Goal: Information Seeking & Learning: Learn about a topic

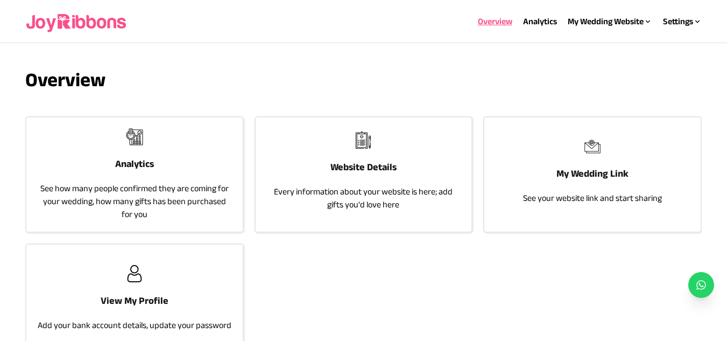
click at [142, 166] on h3 "Analytics" at bounding box center [134, 163] width 39 height 15
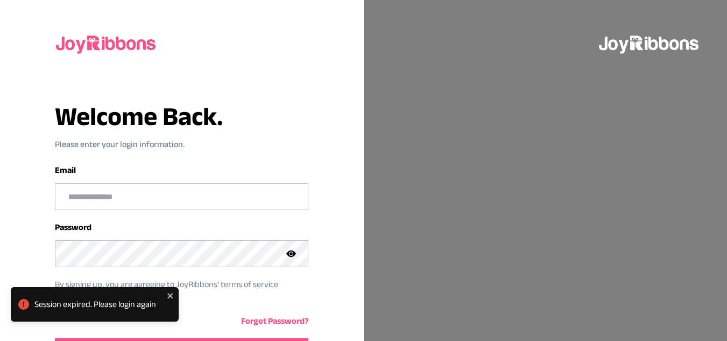
scroll to position [73, 0]
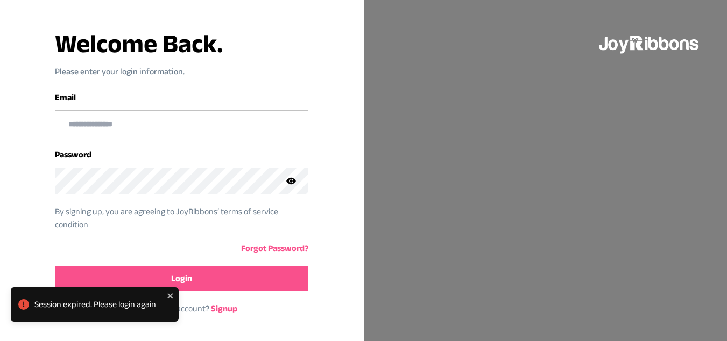
type input "**********"
click at [188, 274] on span "Login" at bounding box center [181, 278] width 21 height 13
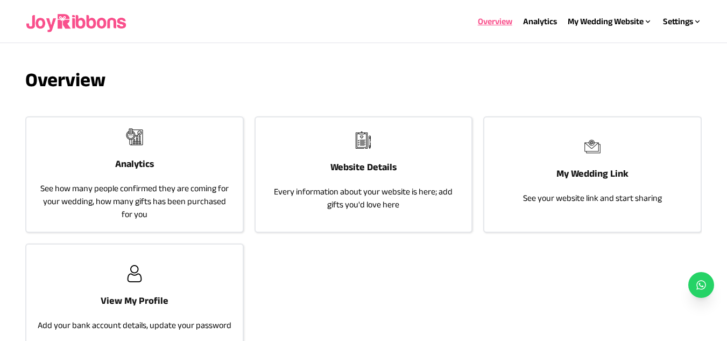
click at [164, 166] on div "Analytics See how many people confirmed they are coming for your wedding, how m…" at bounding box center [134, 174] width 216 height 114
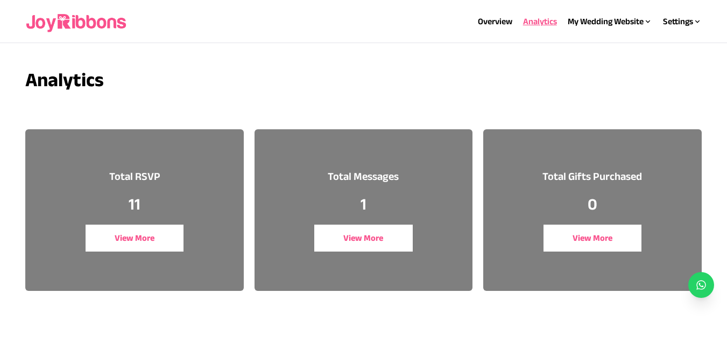
click at [138, 237] on button "View More" at bounding box center [135, 237] width 98 height 27
